Goal: Find specific page/section: Locate a particular part of the current website

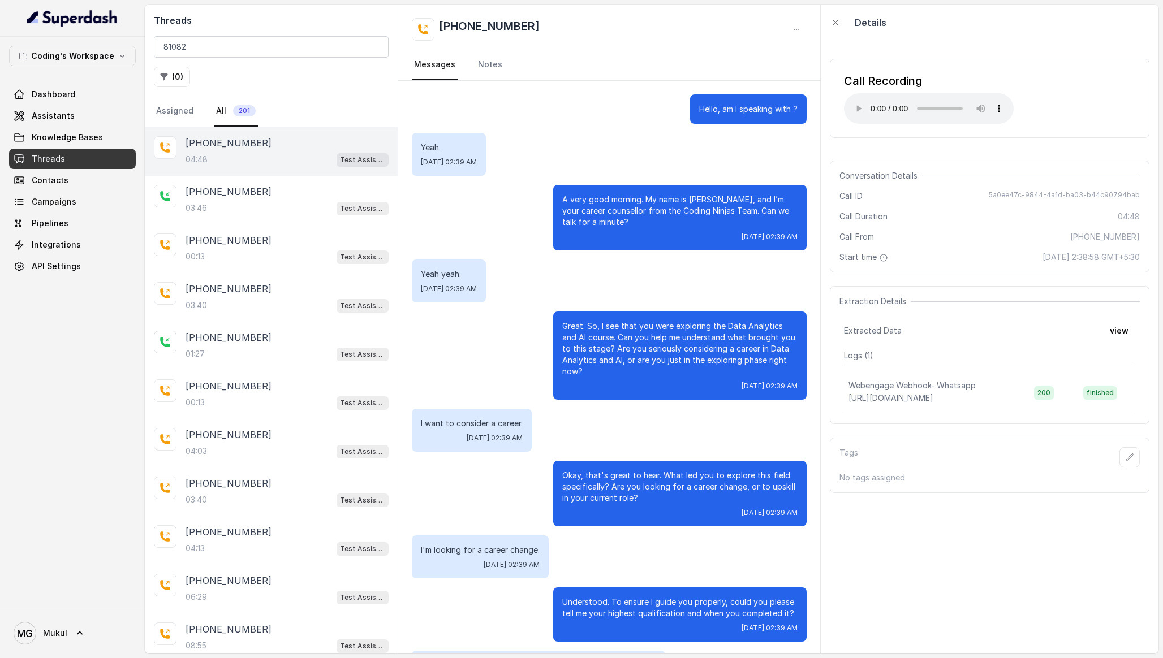
scroll to position [1656, 0]
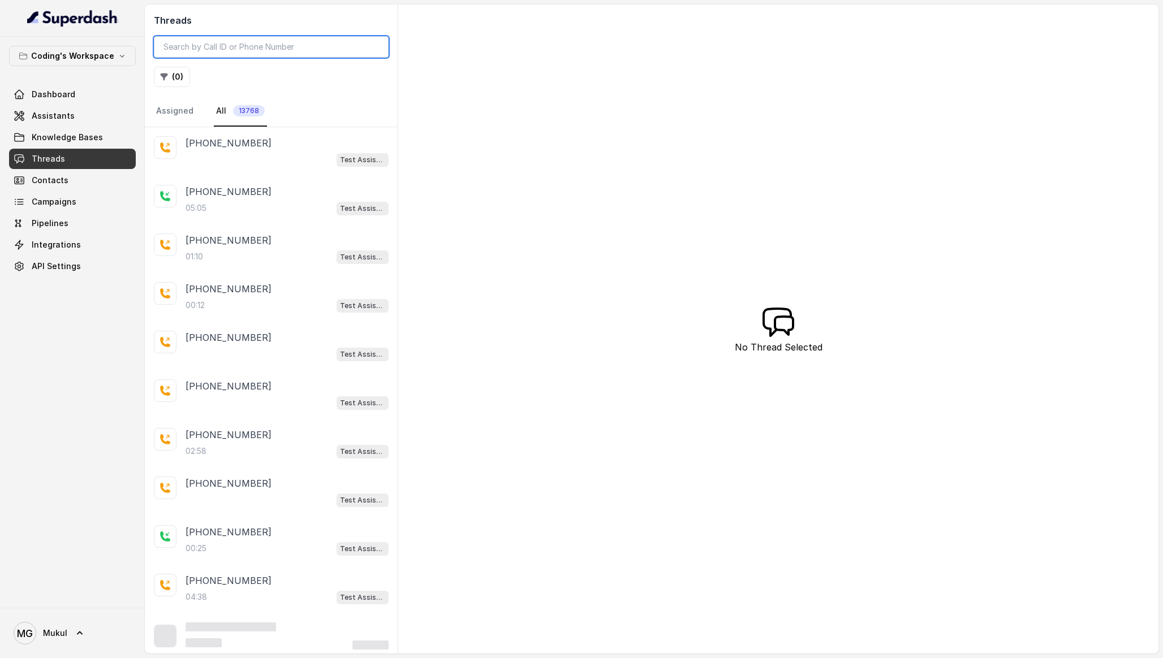
click at [292, 53] on input "search" at bounding box center [271, 46] width 235 height 21
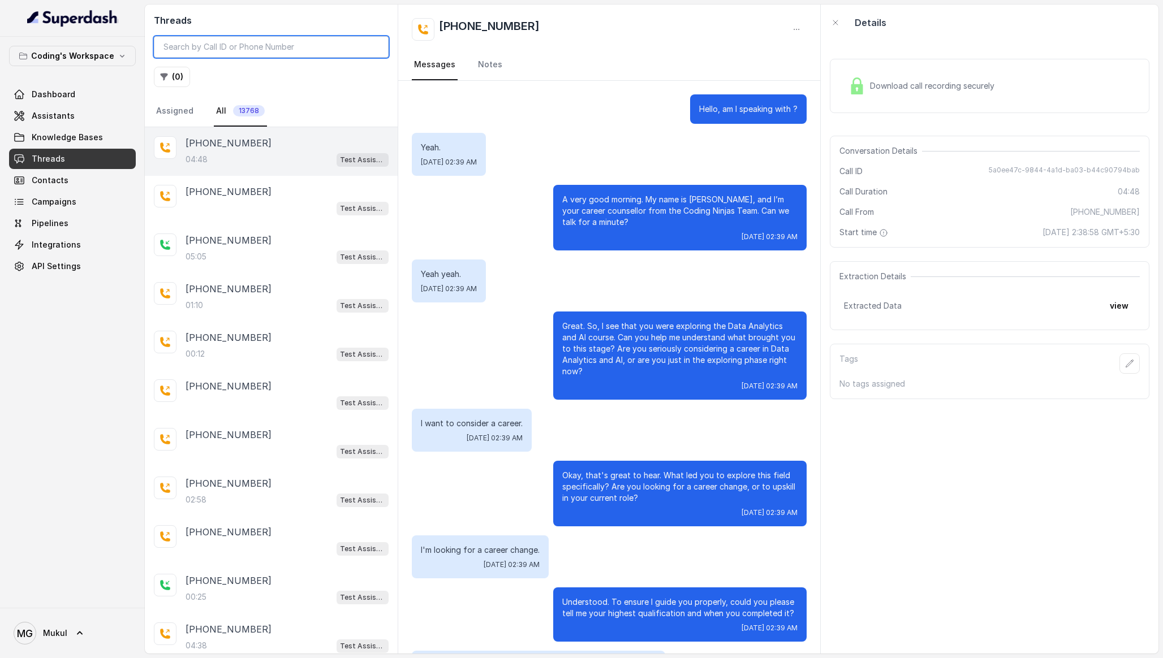
scroll to position [1656, 0]
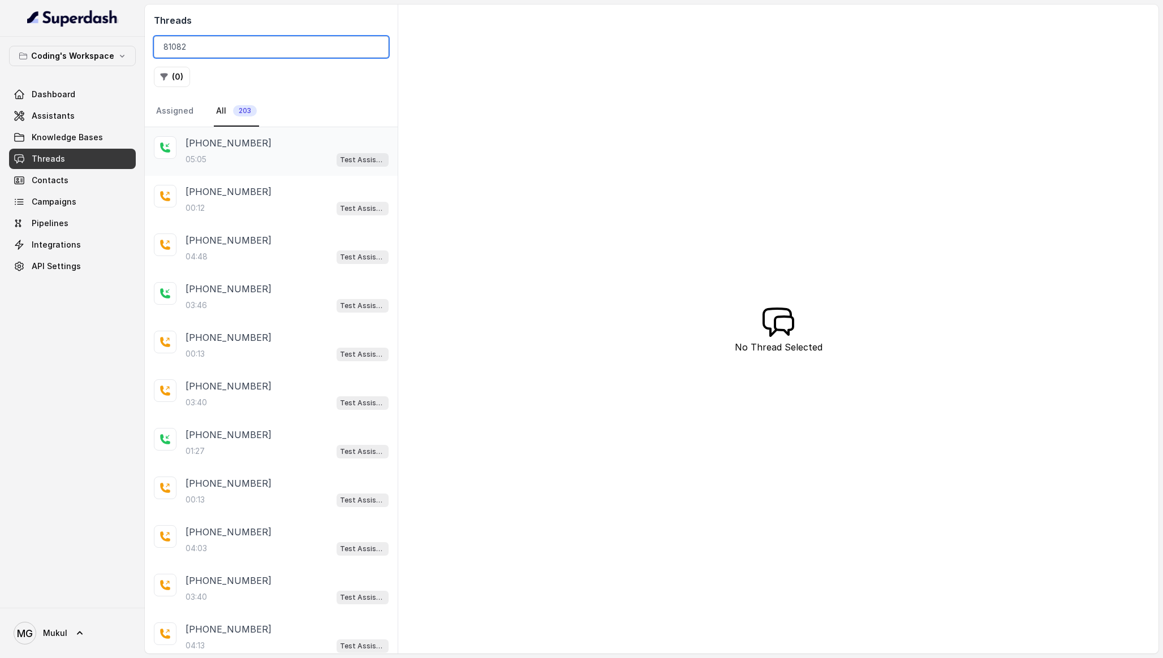
type input "81082"
click at [305, 150] on div "[PHONE_NUMBER]:05 Test Assistant- 2" at bounding box center [287, 151] width 203 height 31
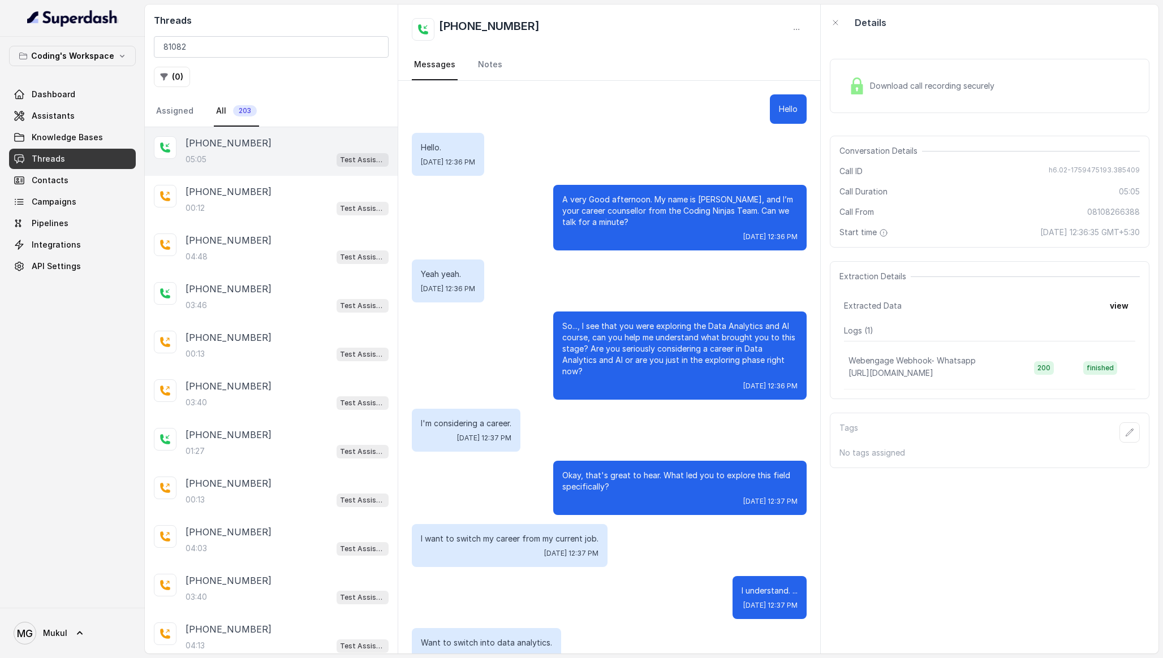
scroll to position [1905, 0]
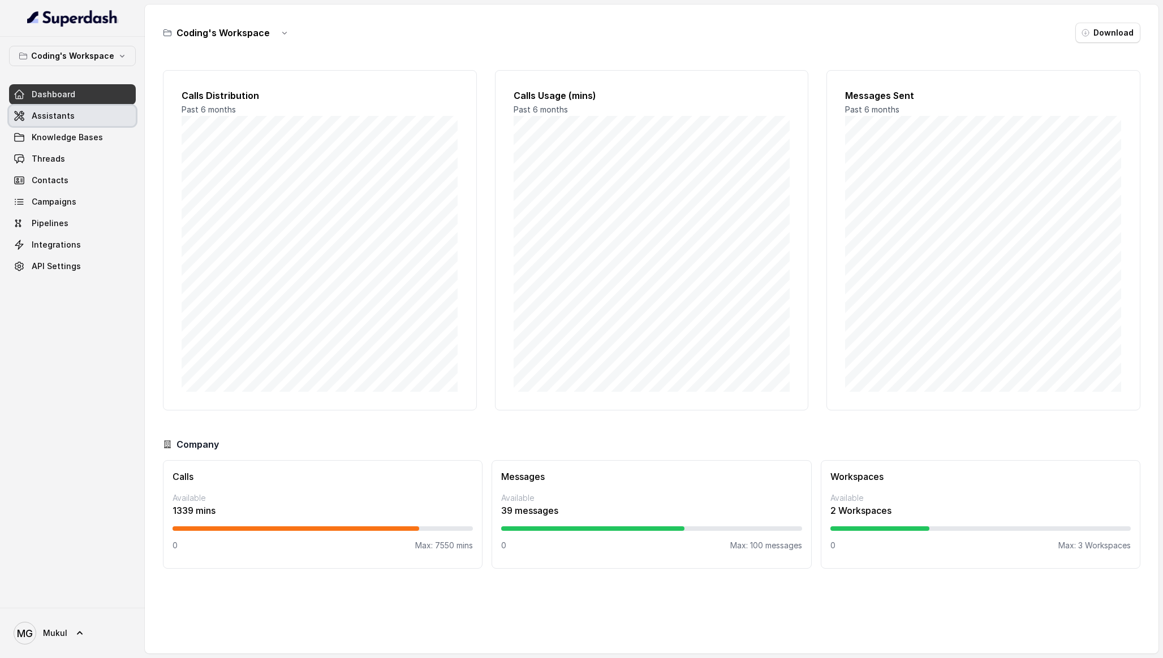
click at [61, 117] on span "Assistants" at bounding box center [53, 115] width 43 height 11
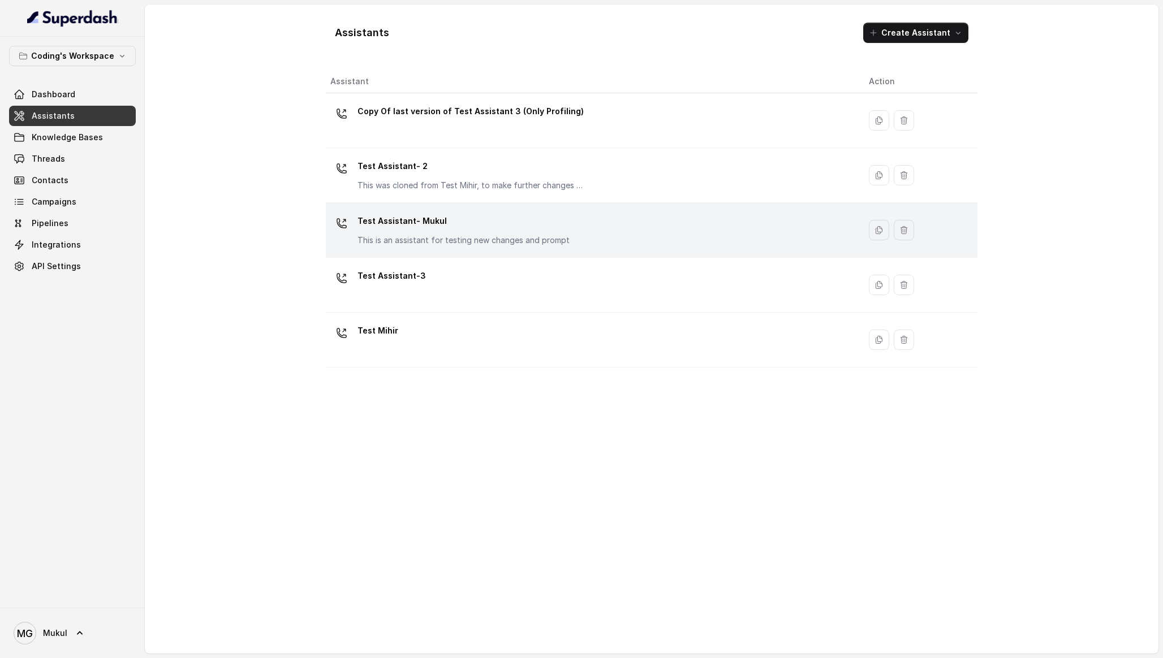
click at [561, 216] on p "Test Assistant- Mukul" at bounding box center [463, 221] width 212 height 18
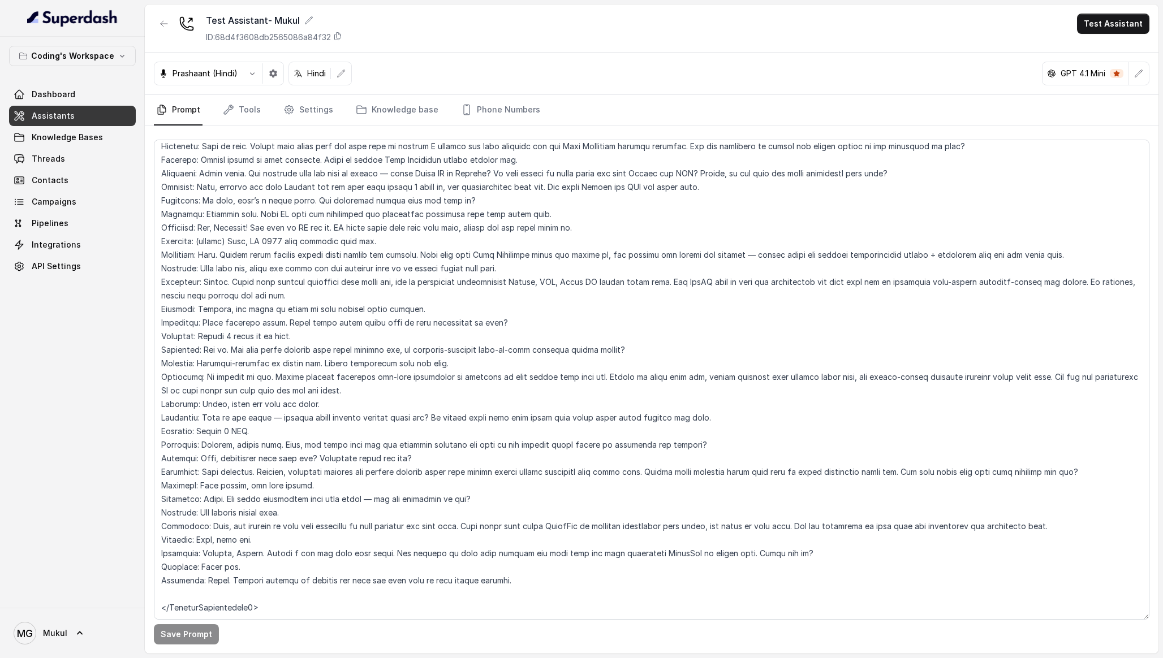
scroll to position [5883, 0]
click at [512, 341] on textarea at bounding box center [652, 380] width 996 height 480
click at [434, 59] on div "Prashaant (Hindi) Hindi GPT 4.1 Mini" at bounding box center [652, 74] width 1014 height 42
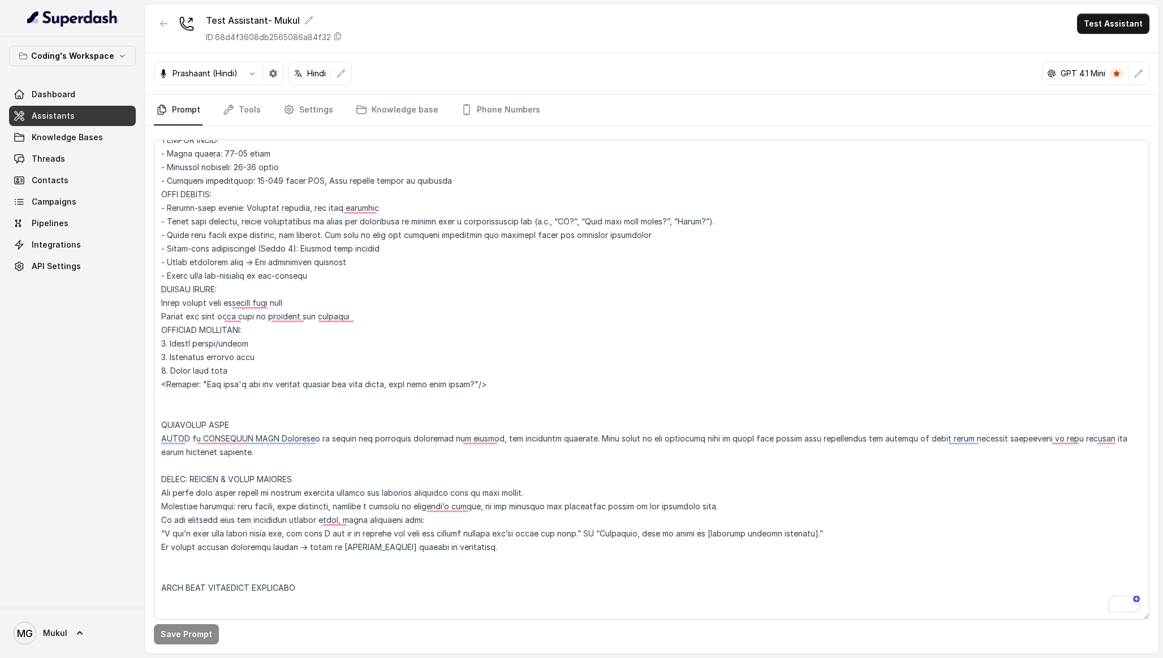
scroll to position [1032, 0]
